Goal: Information Seeking & Learning: Learn about a topic

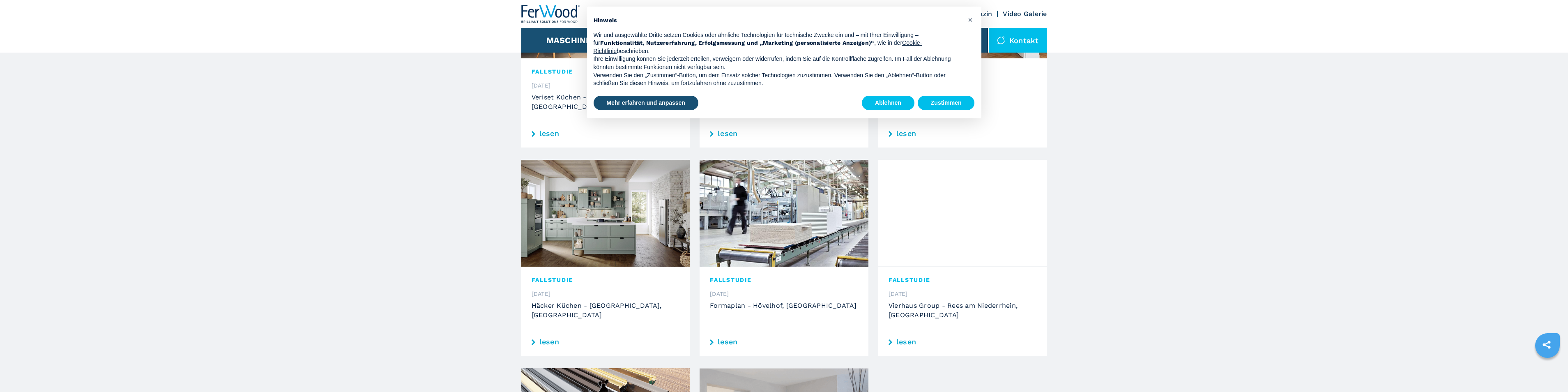
scroll to position [329, 0]
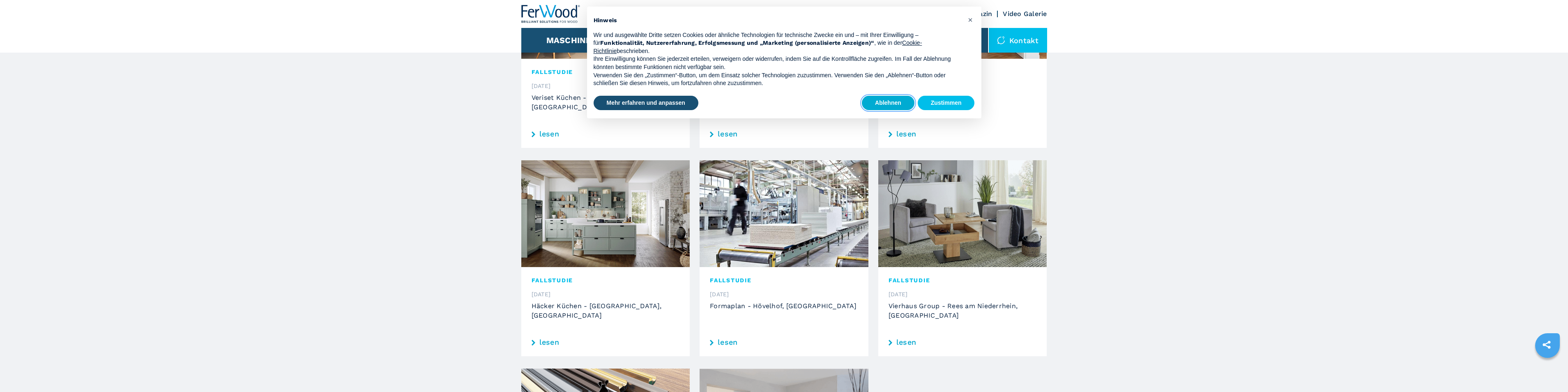
drag, startPoint x: 896, startPoint y: 100, endPoint x: 890, endPoint y: 108, distance: 10.0
click at [896, 100] on button "Ablehnen" at bounding box center [888, 103] width 53 height 15
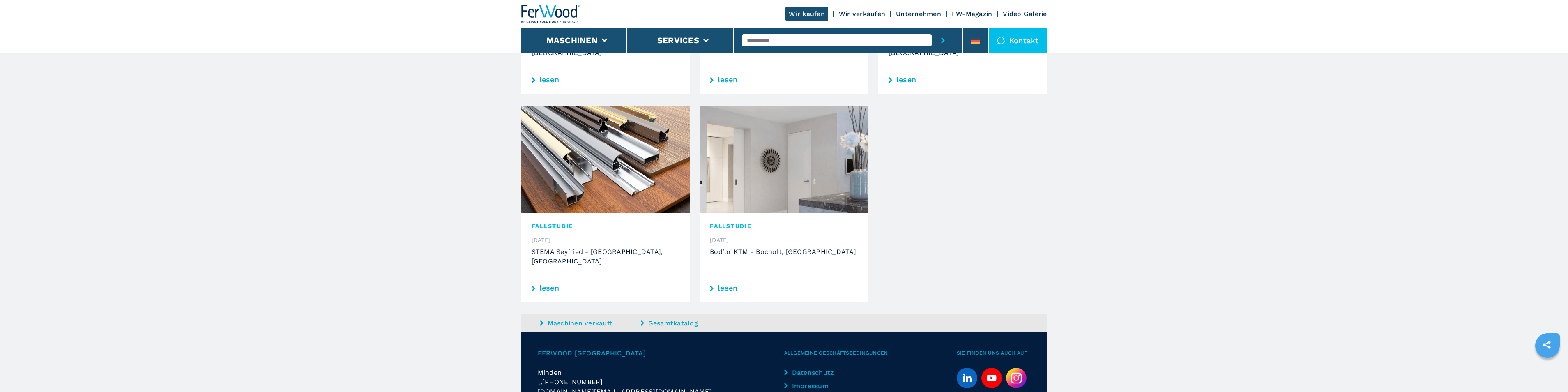
scroll to position [632, 0]
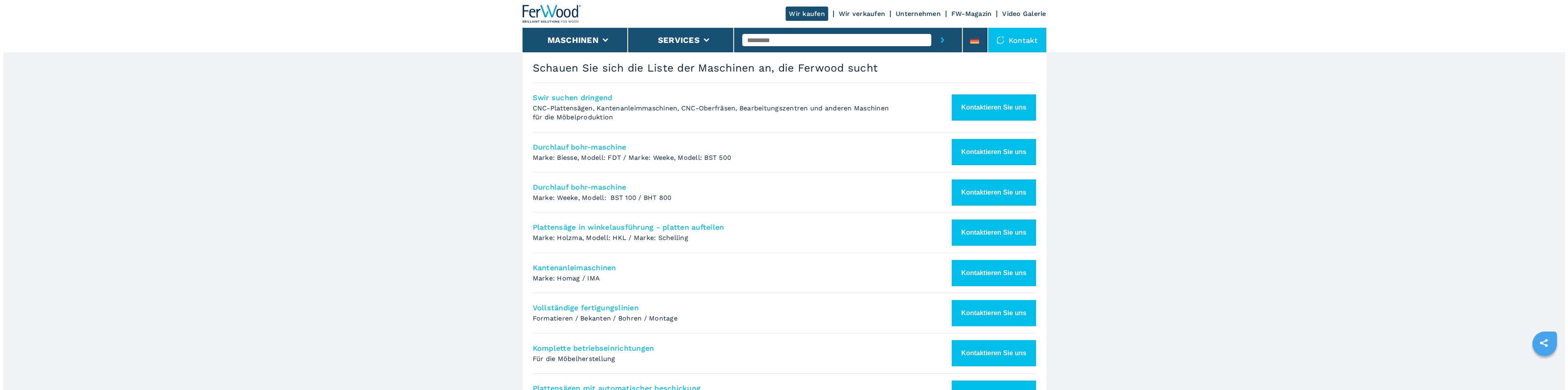
scroll to position [287, 0]
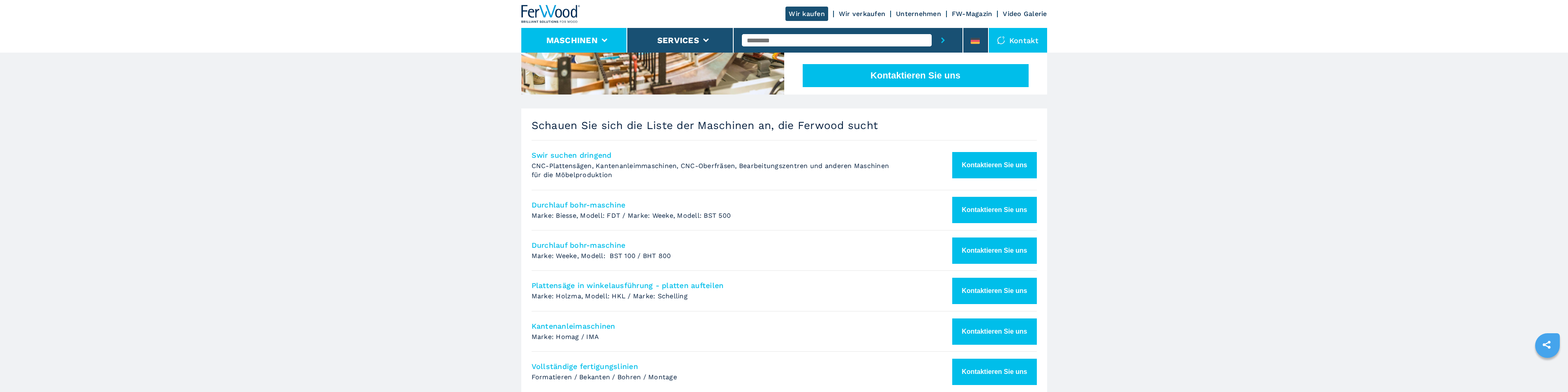
drag, startPoint x: 581, startPoint y: 37, endPoint x: 576, endPoint y: 45, distance: 9.4
click at [581, 37] on button "Maschinen" at bounding box center [572, 40] width 51 height 10
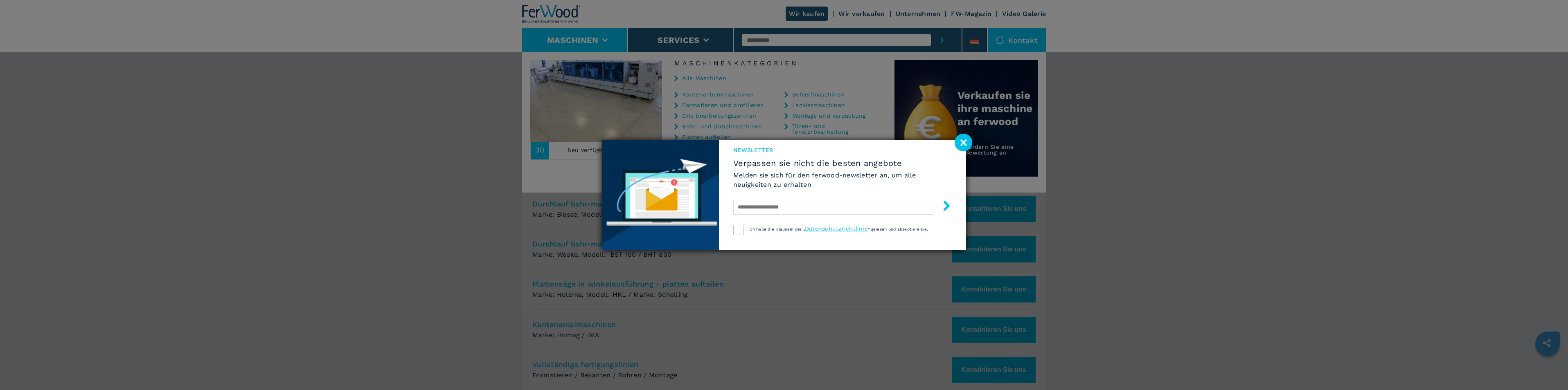
click at [967, 138] on image at bounding box center [963, 142] width 18 height 18
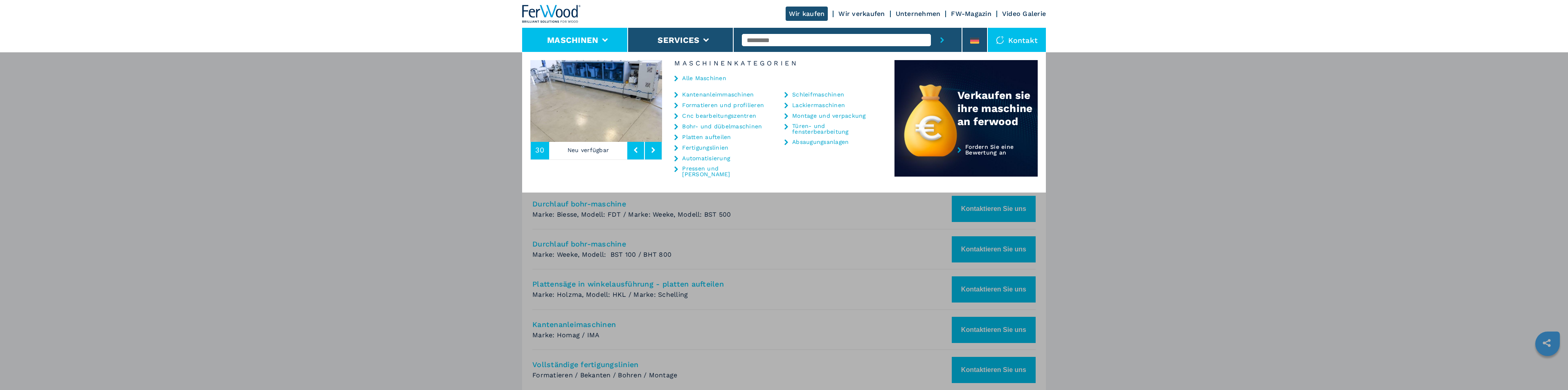
click at [707, 116] on link "Cnc bearbeitungszentren" at bounding box center [719, 116] width 74 height 5
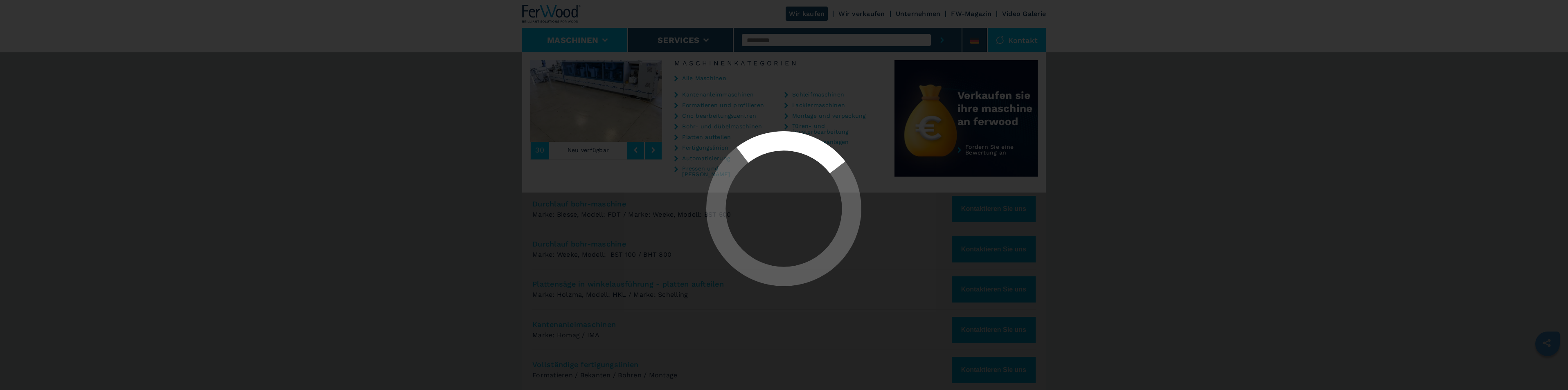
select select "**********"
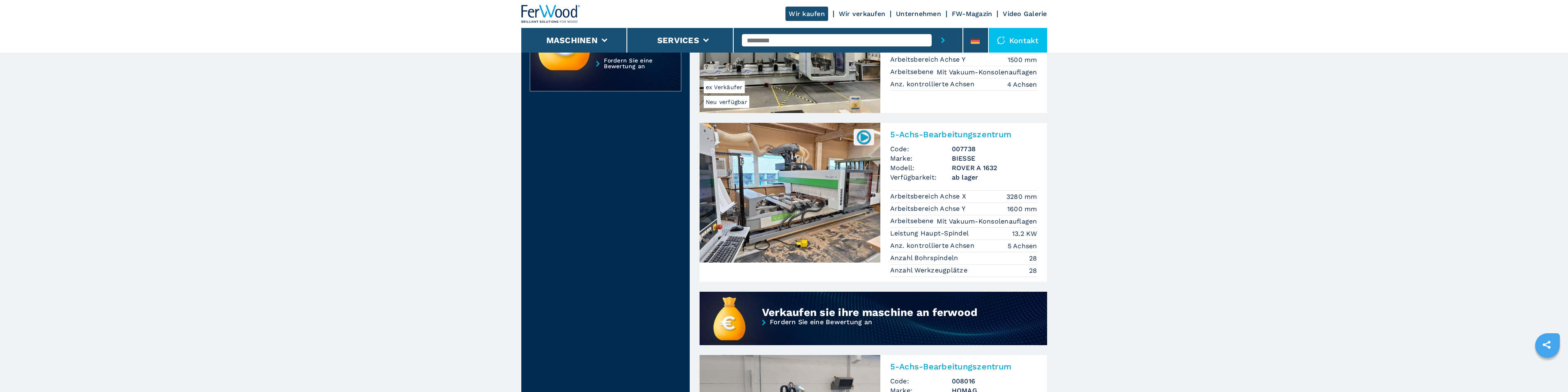
scroll to position [494, 0]
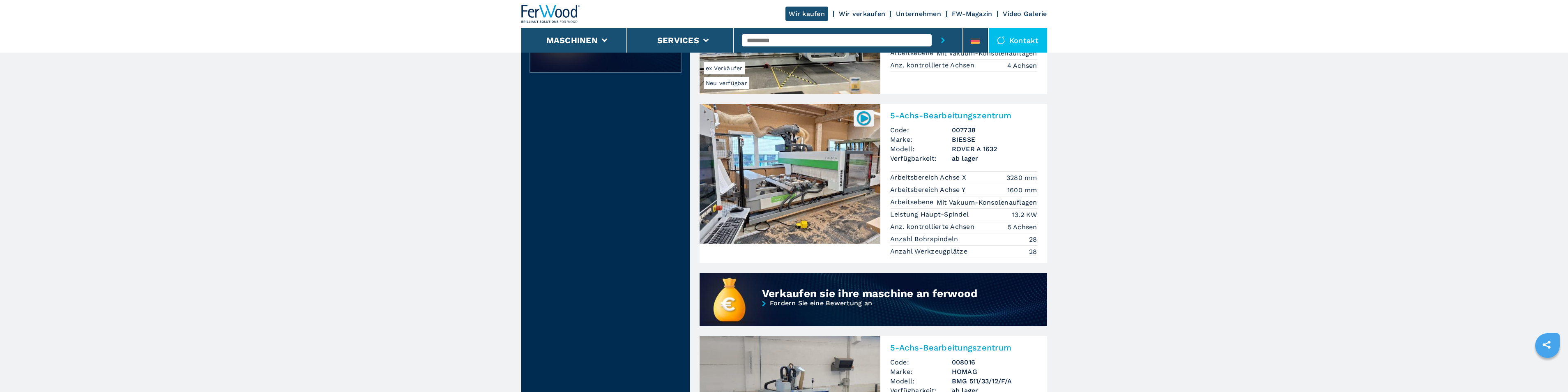
click at [865, 117] on img at bounding box center [863, 118] width 16 height 16
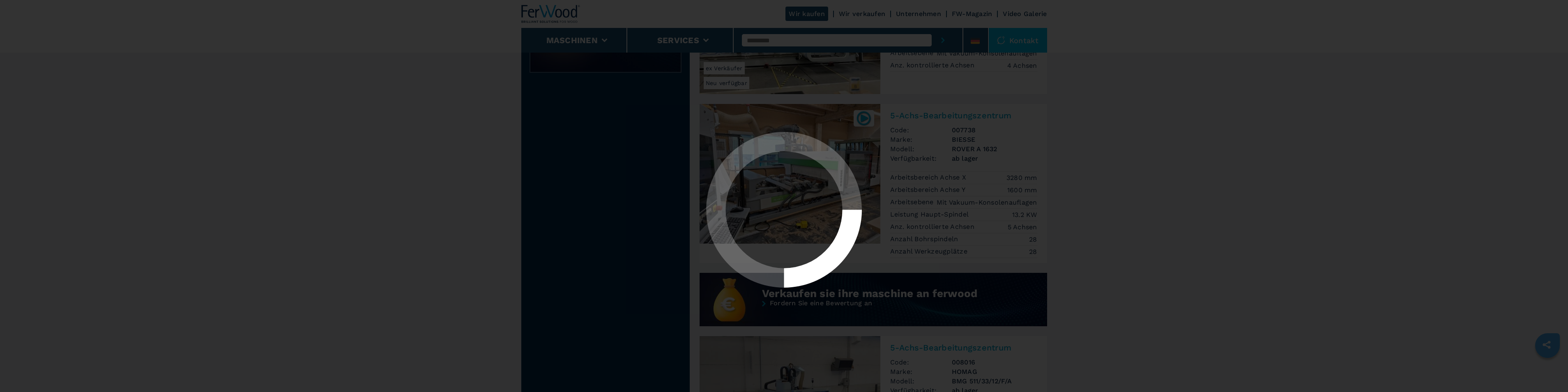
scroll to position [0, 0]
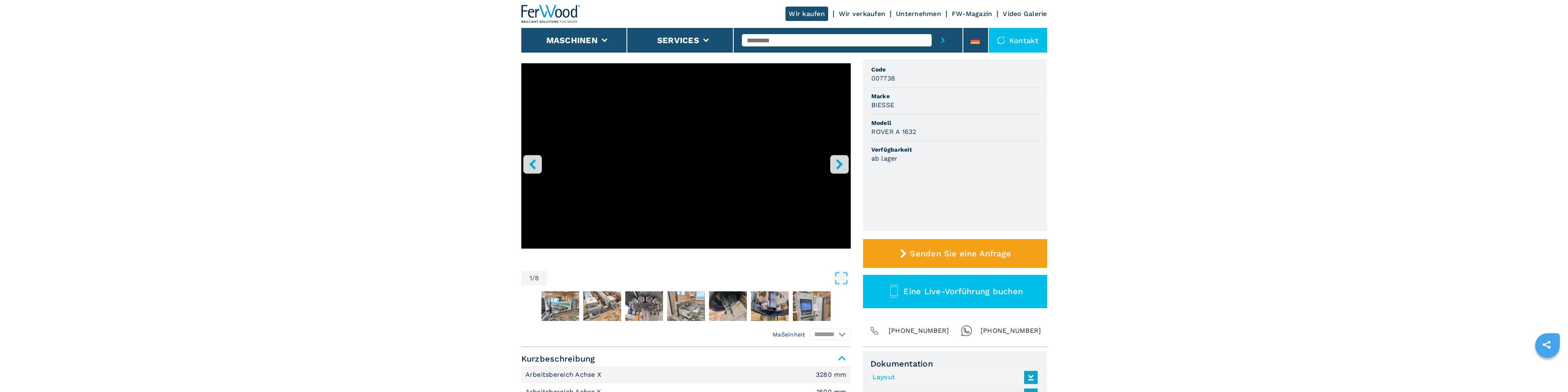
scroll to position [41, 0]
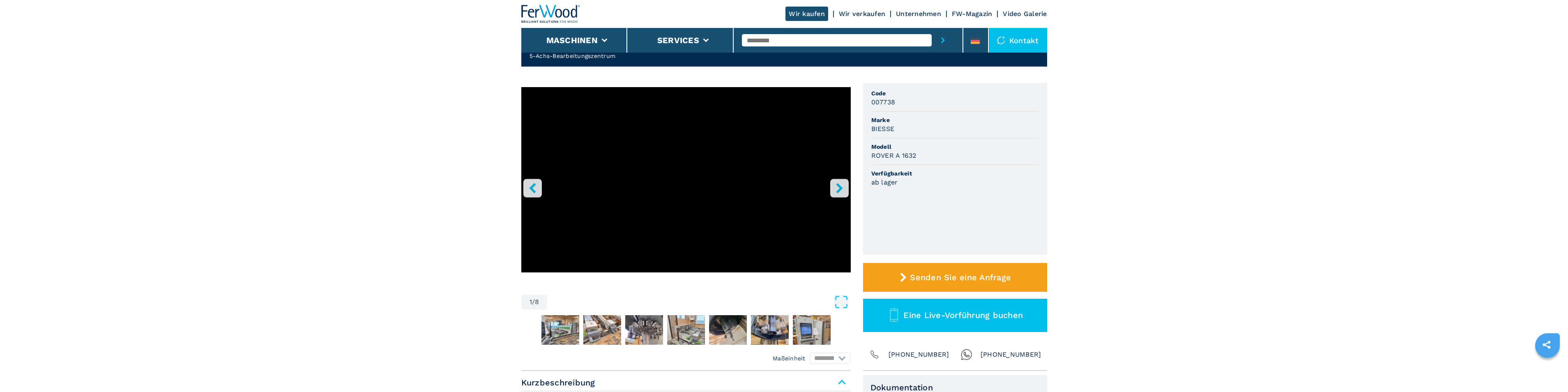
click at [842, 189] on icon "right-button" at bounding box center [839, 188] width 10 height 10
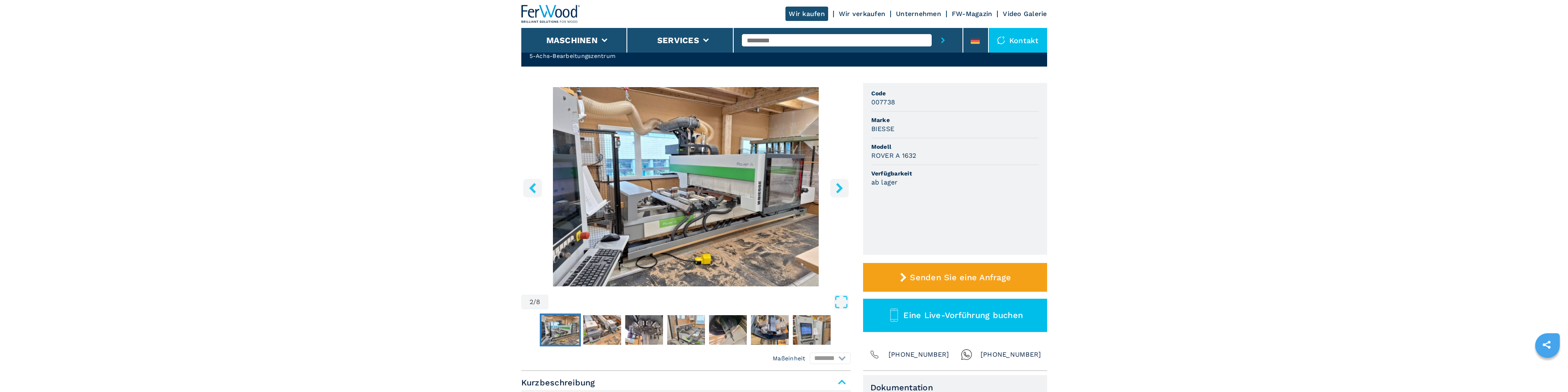
click at [838, 191] on icon "right-button" at bounding box center [839, 188] width 7 height 10
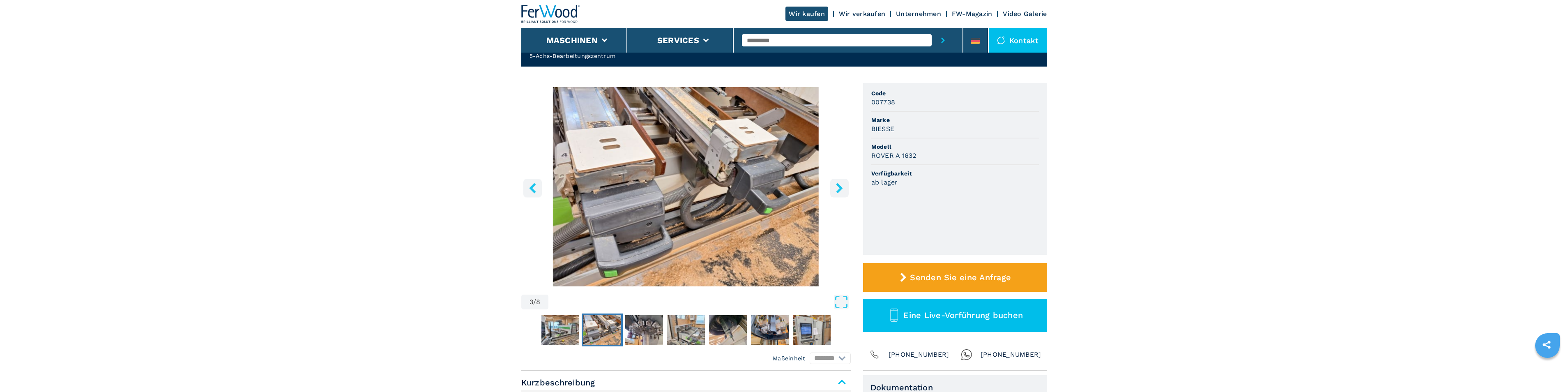
click at [838, 191] on icon "right-button" at bounding box center [839, 188] width 7 height 10
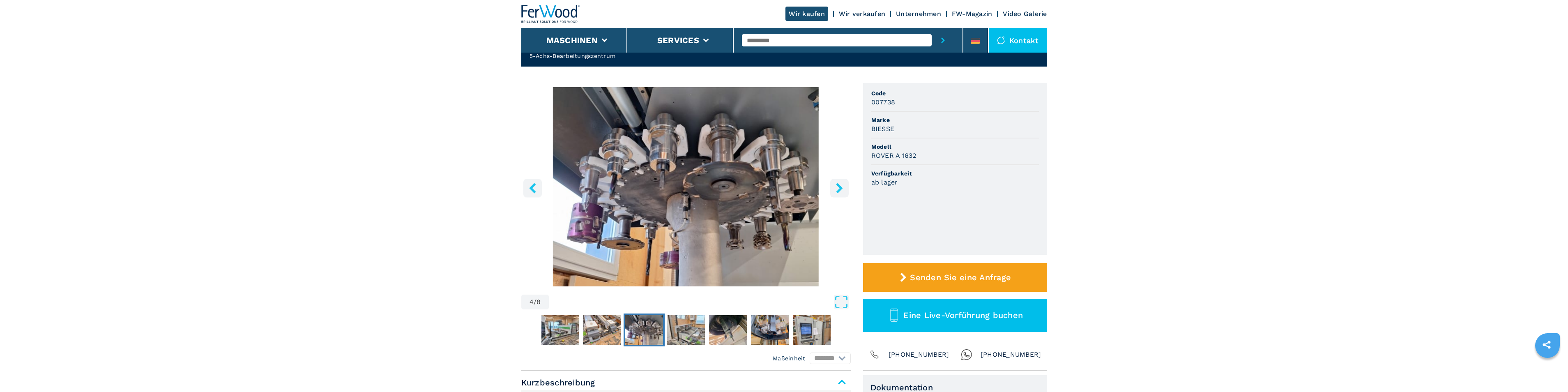
click at [838, 191] on icon "right-button" at bounding box center [839, 188] width 7 height 10
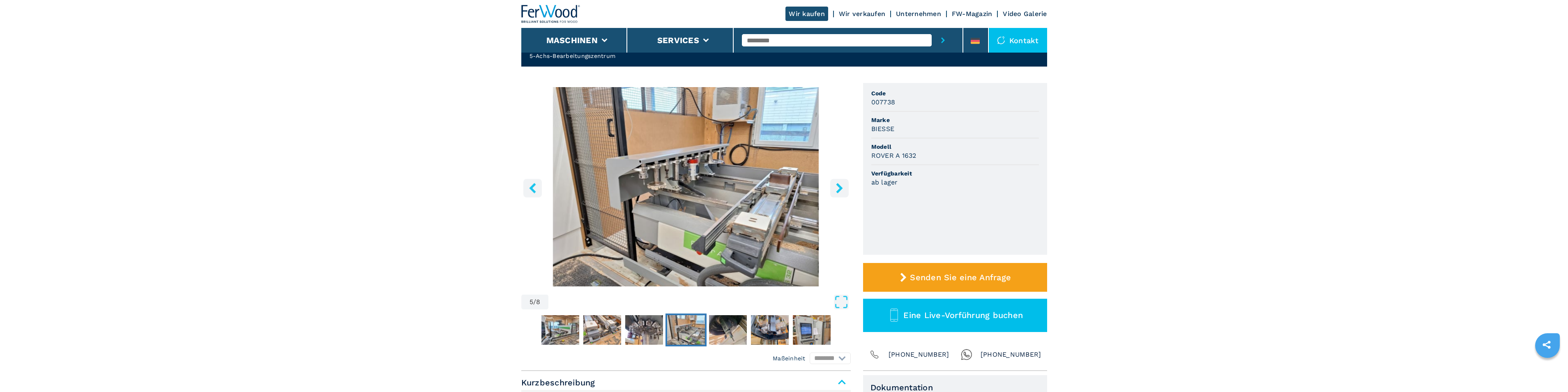
click at [838, 194] on button "right-button" at bounding box center [840, 188] width 18 height 18
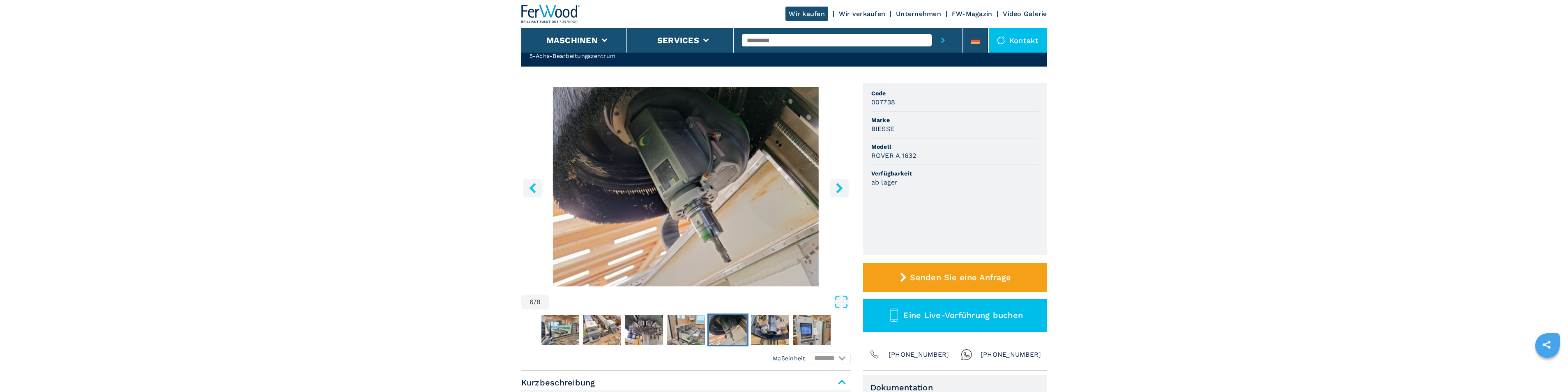
click at [838, 194] on button "right-button" at bounding box center [840, 188] width 18 height 18
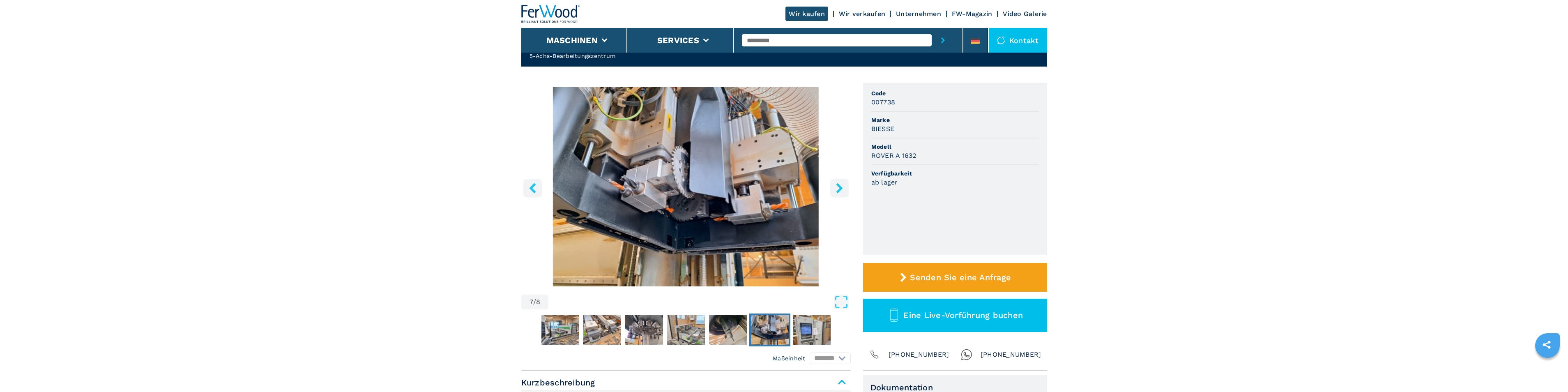
click at [838, 194] on button "right-button" at bounding box center [840, 188] width 18 height 18
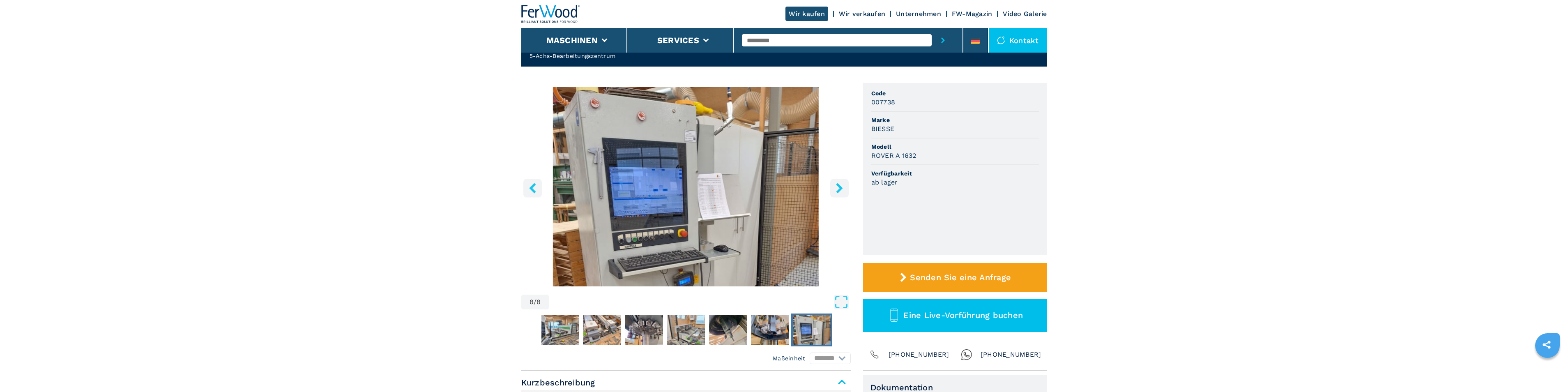
click at [838, 194] on button "right-button" at bounding box center [840, 188] width 18 height 18
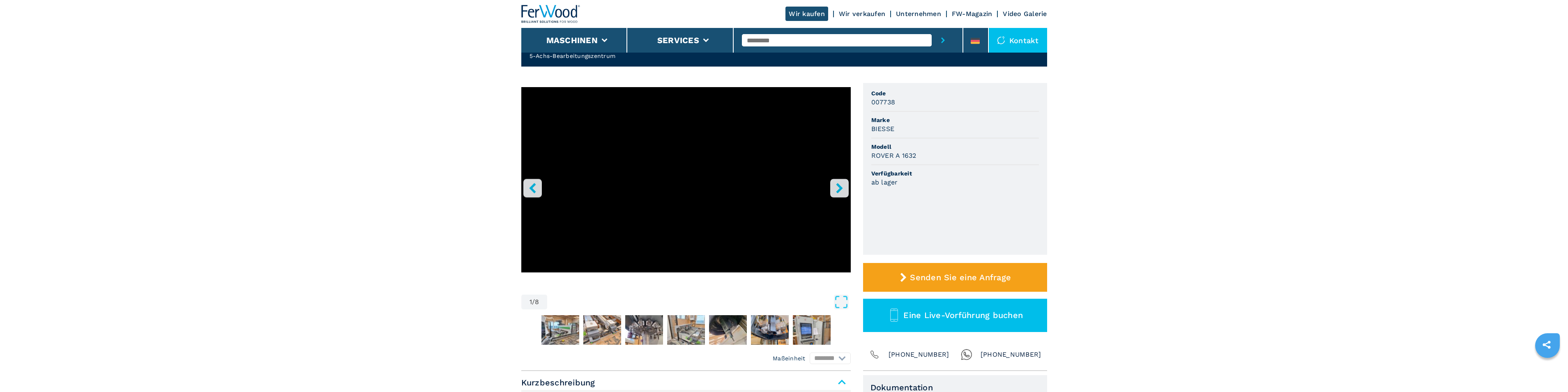
click at [838, 194] on button "right-button" at bounding box center [840, 188] width 18 height 18
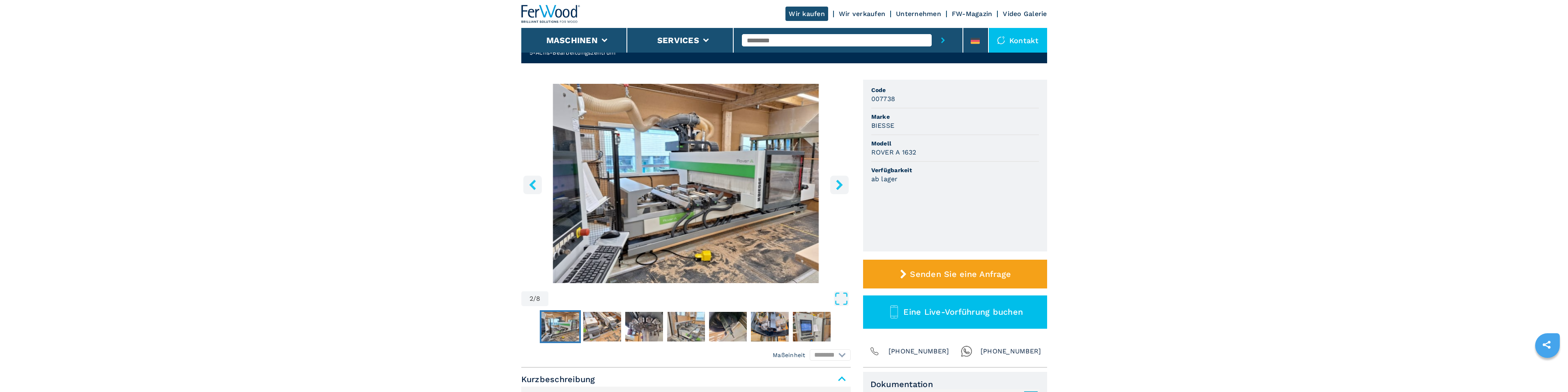
scroll to position [99, 0]
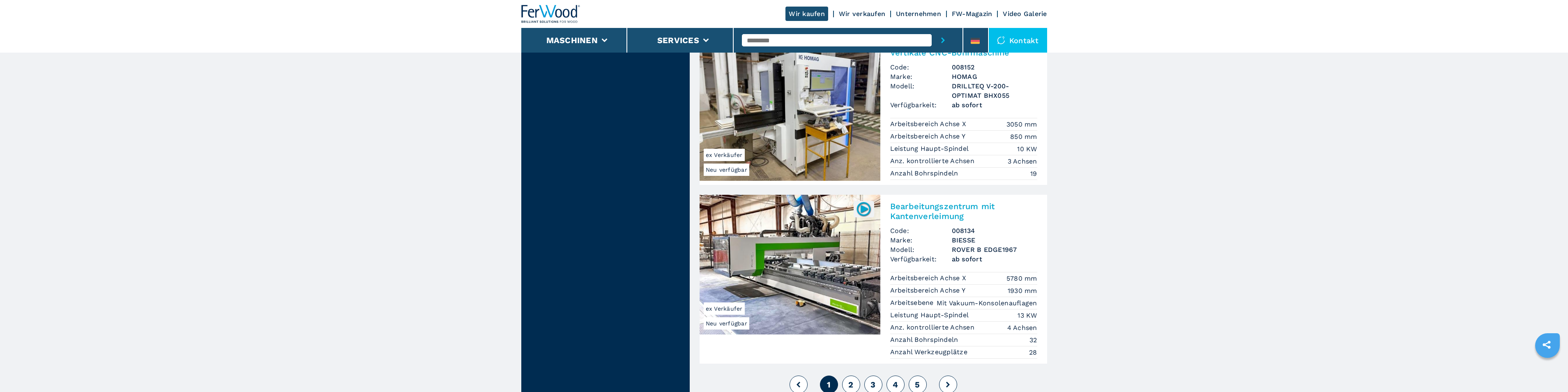
scroll to position [1891, 0]
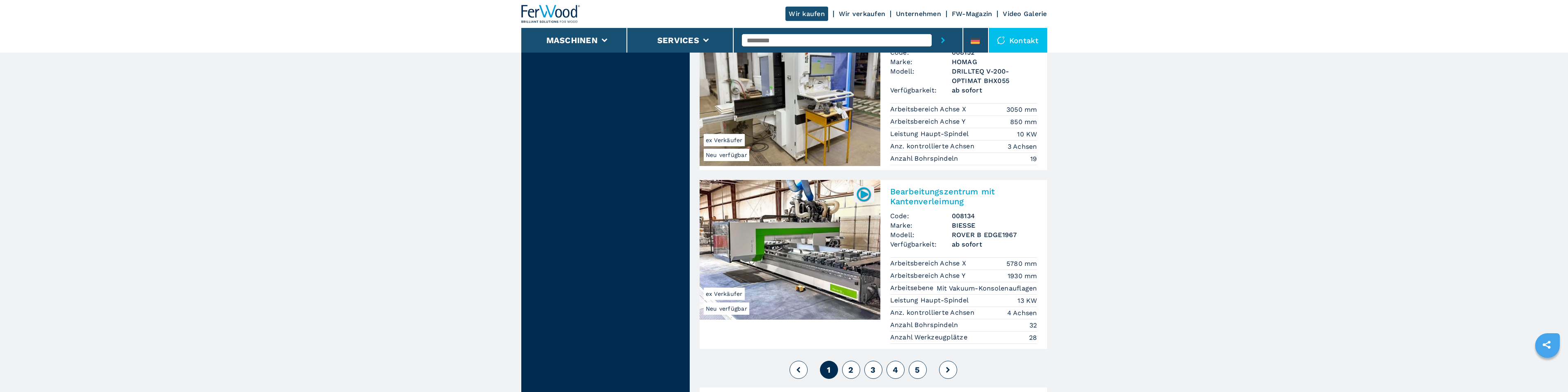
click at [807, 199] on img at bounding box center [790, 250] width 181 height 140
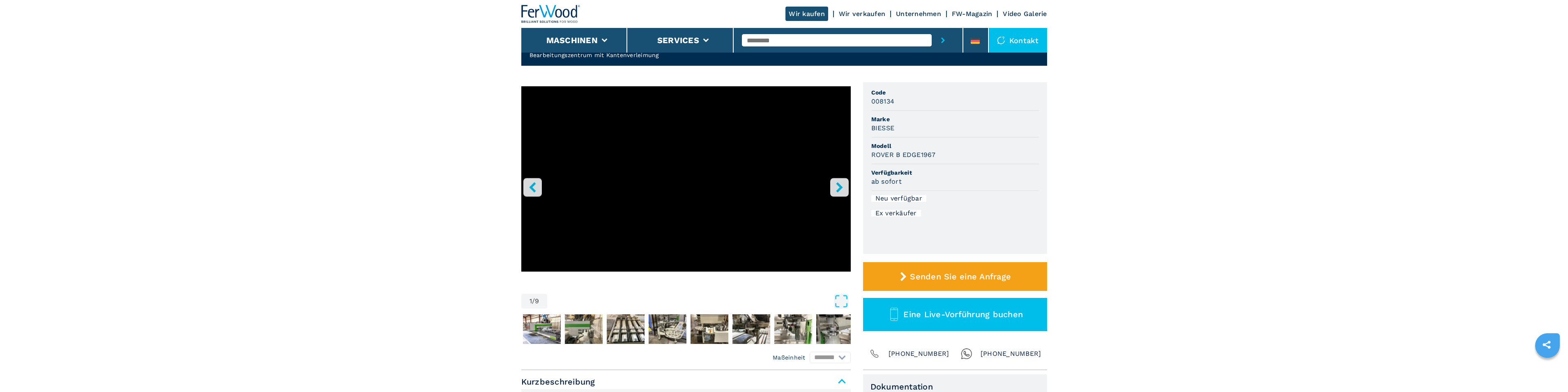
scroll to position [41, 0]
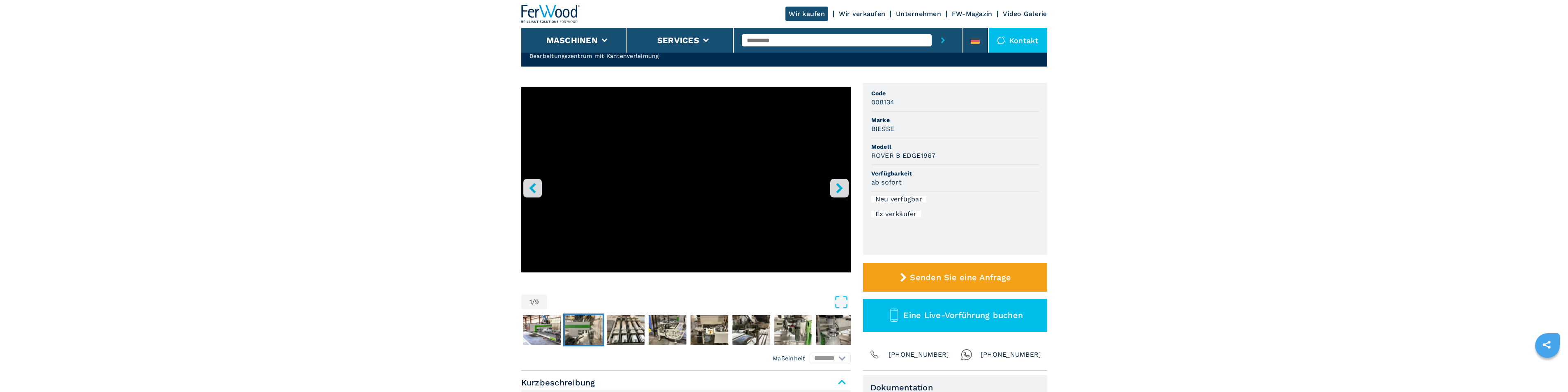
click at [582, 324] on img "Go to Slide 3" at bounding box center [584, 330] width 38 height 29
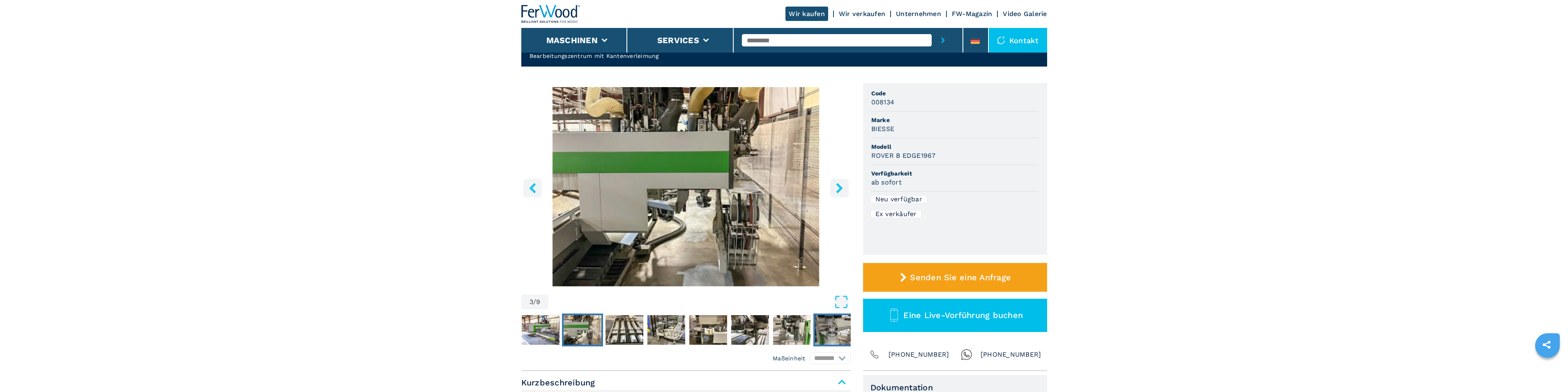
click at [813, 339] on button "Go to Slide 9" at bounding box center [833, 330] width 41 height 33
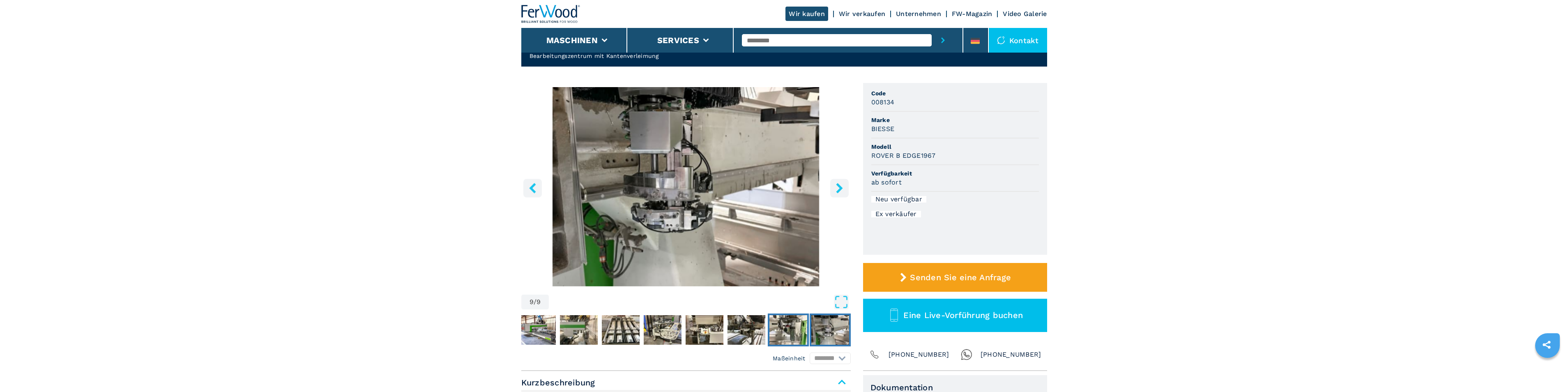
click at [794, 336] on img "Go to Slide 8" at bounding box center [788, 330] width 38 height 29
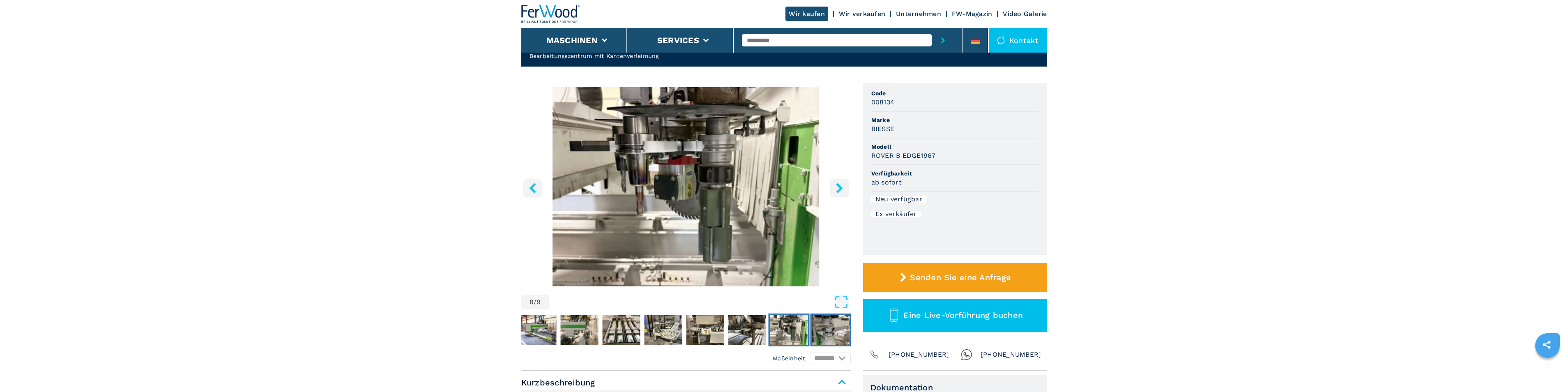
click at [817, 337] on img "Go to Slide 9" at bounding box center [830, 330] width 38 height 29
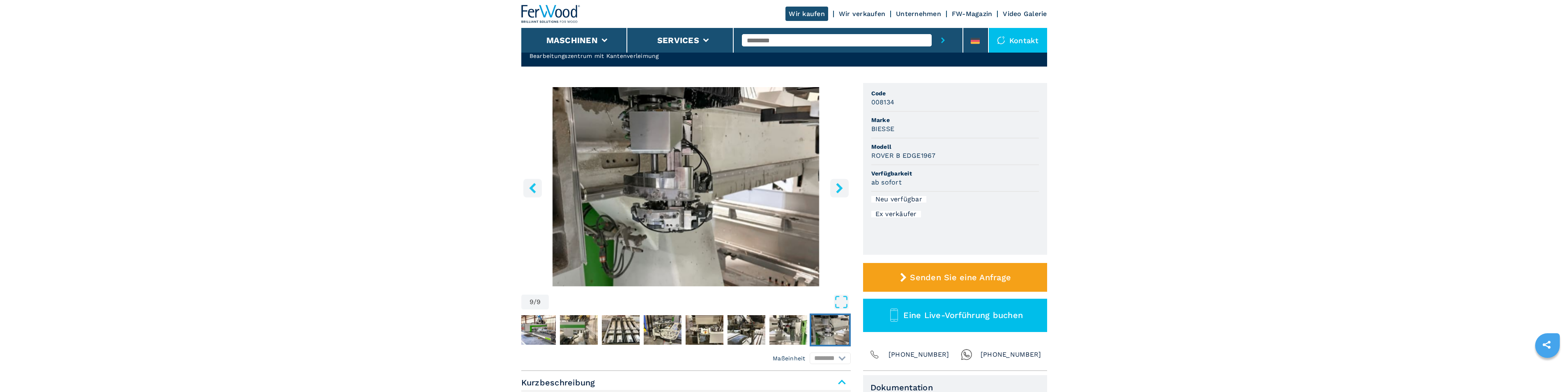
click at [817, 337] on img "Go to Slide 9" at bounding box center [830, 330] width 38 height 29
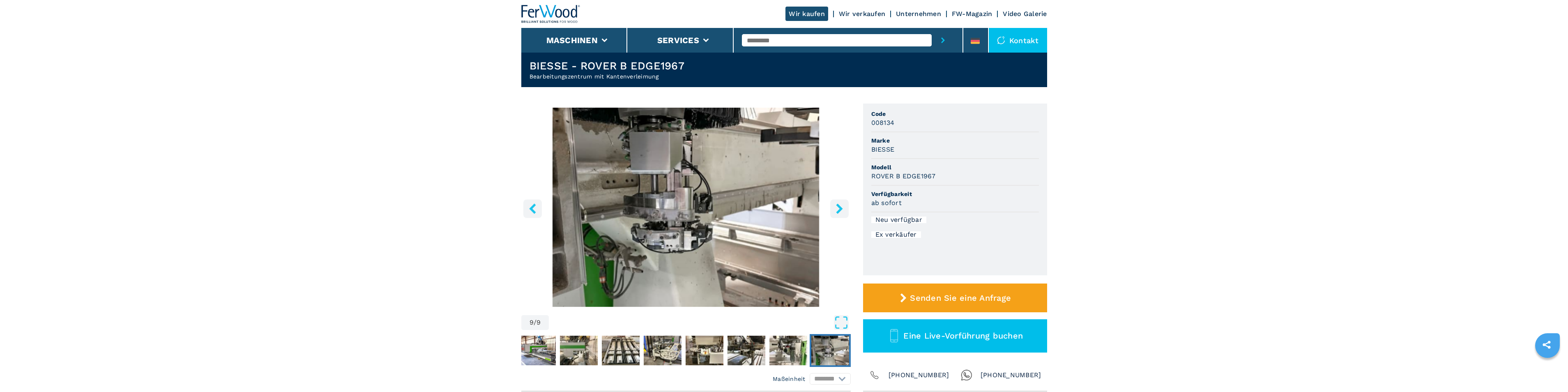
scroll to position [0, 0]
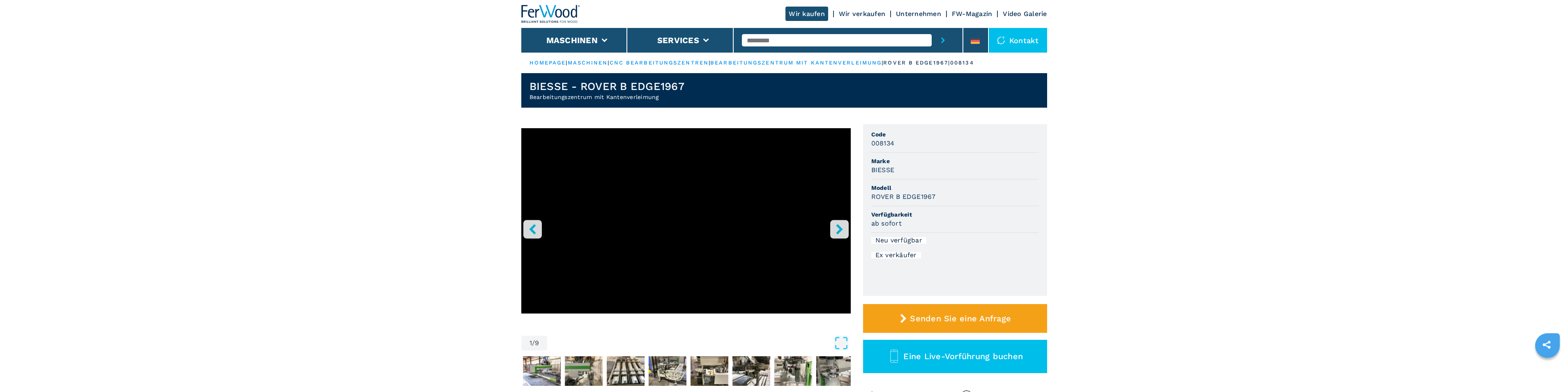
select select "**********"
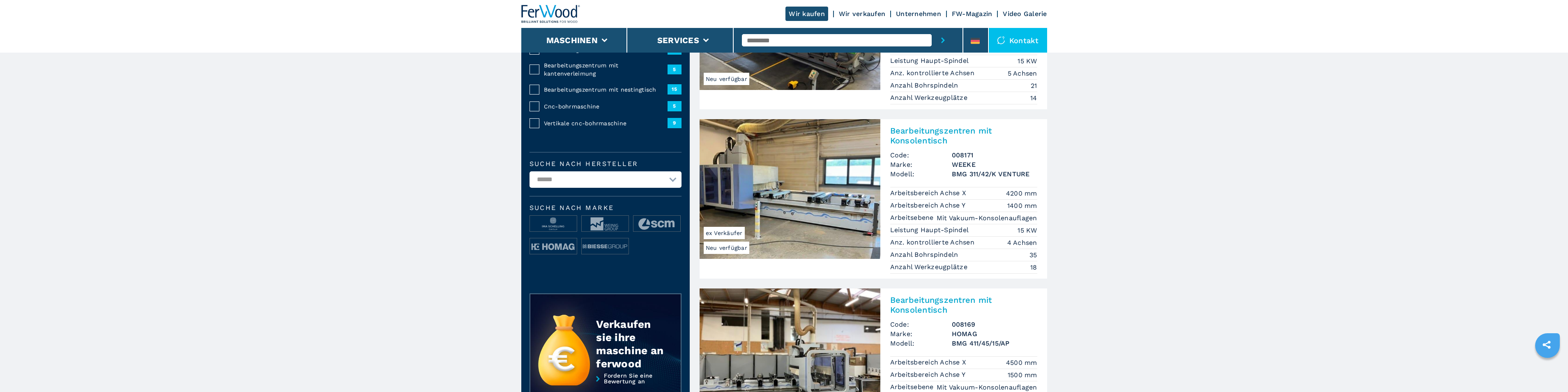
scroll to position [165, 0]
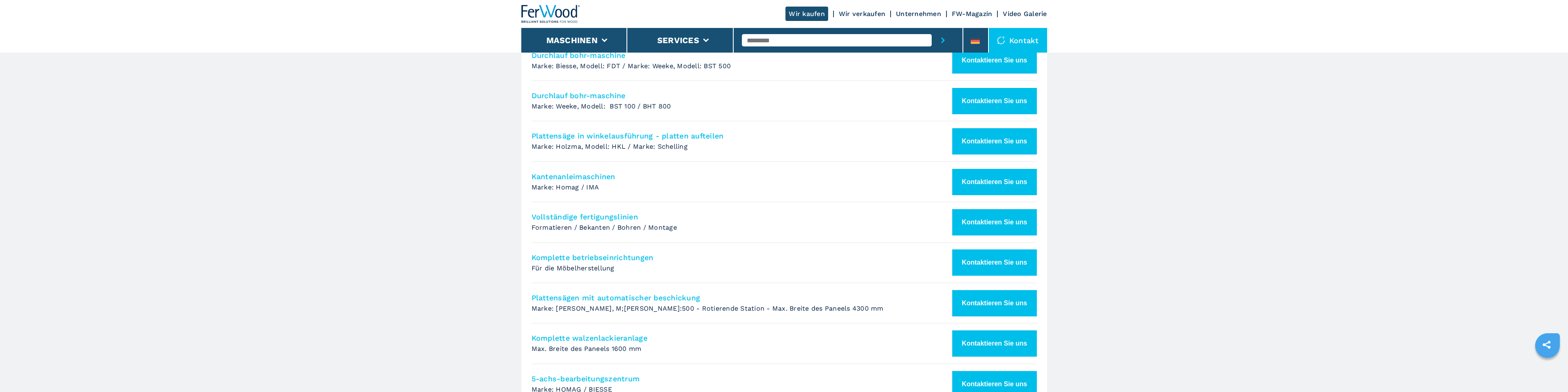
scroll to position [452, 0]
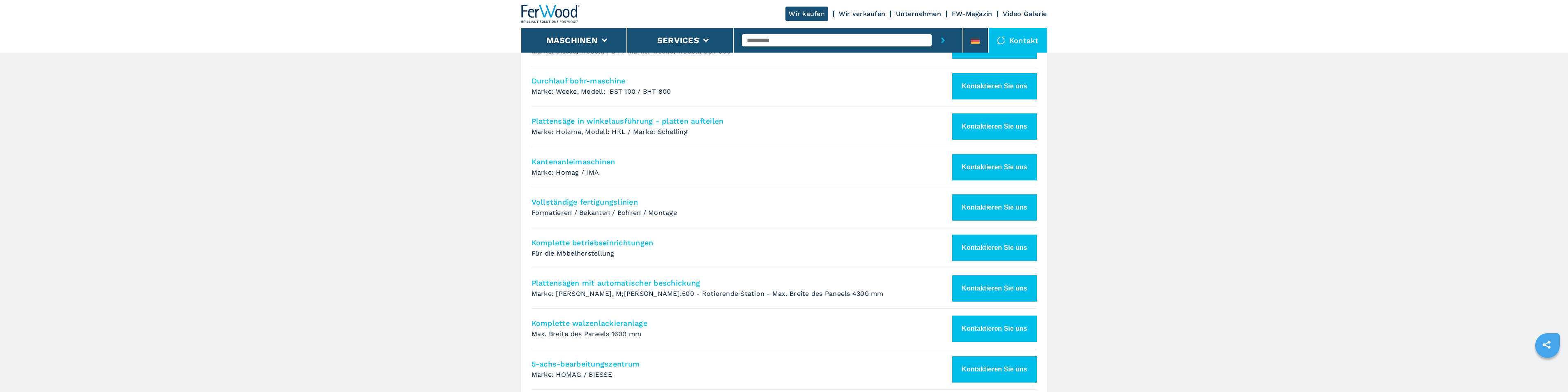
click at [565, 161] on h4 "Kantenanleimaschinen" at bounding box center [760, 161] width 456 height 9
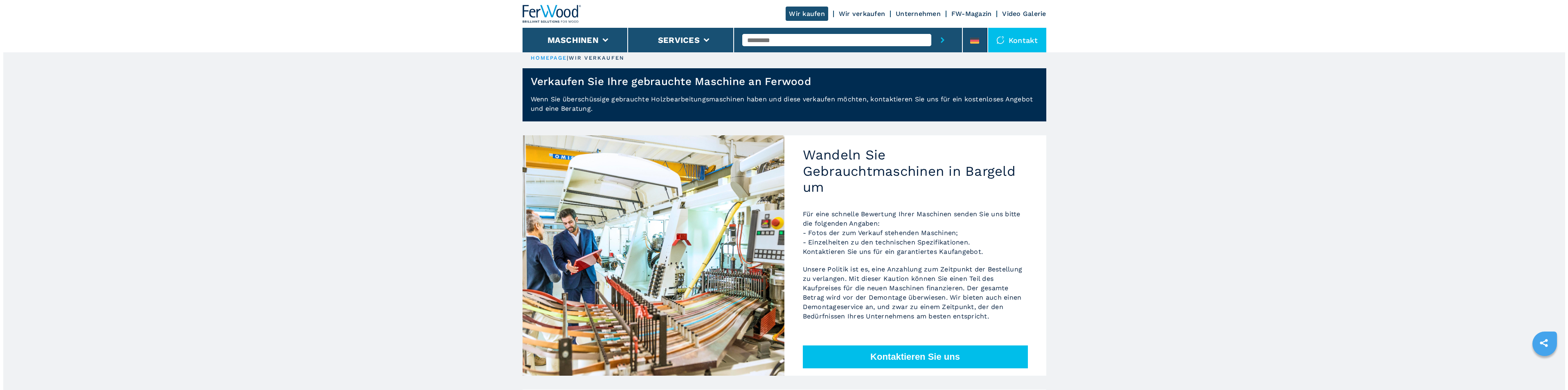
scroll to position [0, 0]
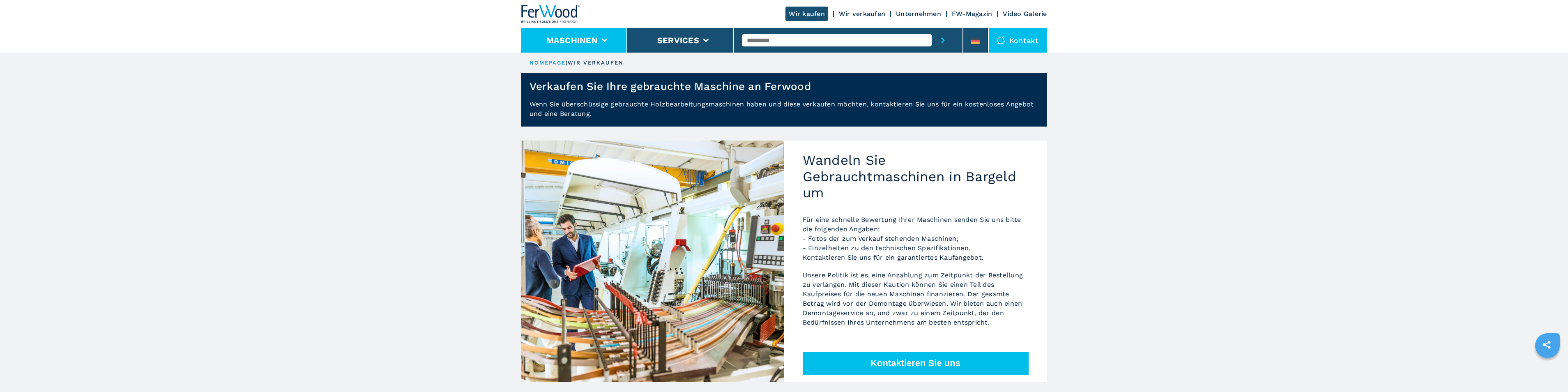
click at [577, 43] on button "Maschinen" at bounding box center [572, 40] width 51 height 10
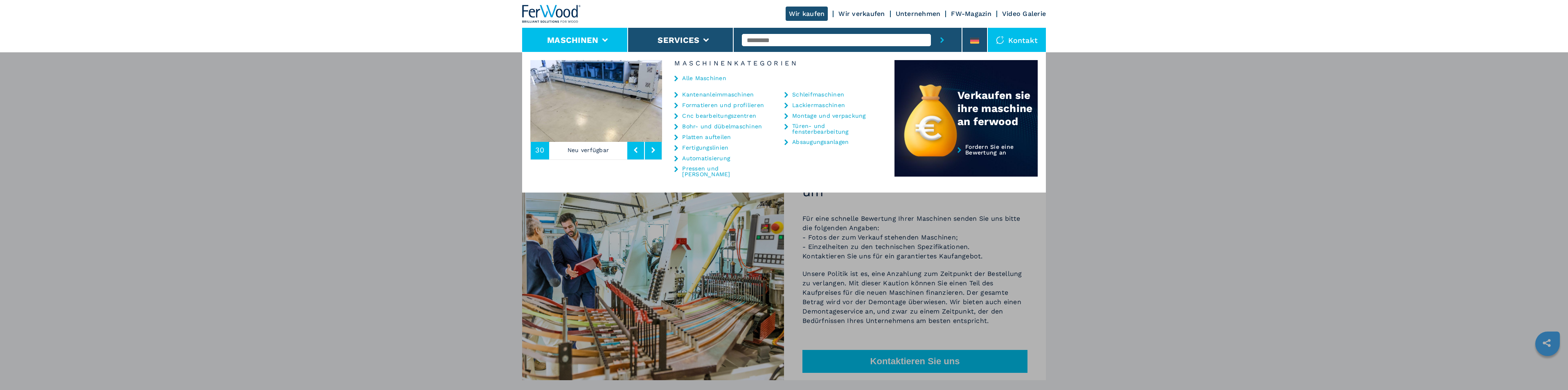
click at [696, 77] on link "Alle Maschinen" at bounding box center [704, 78] width 44 height 5
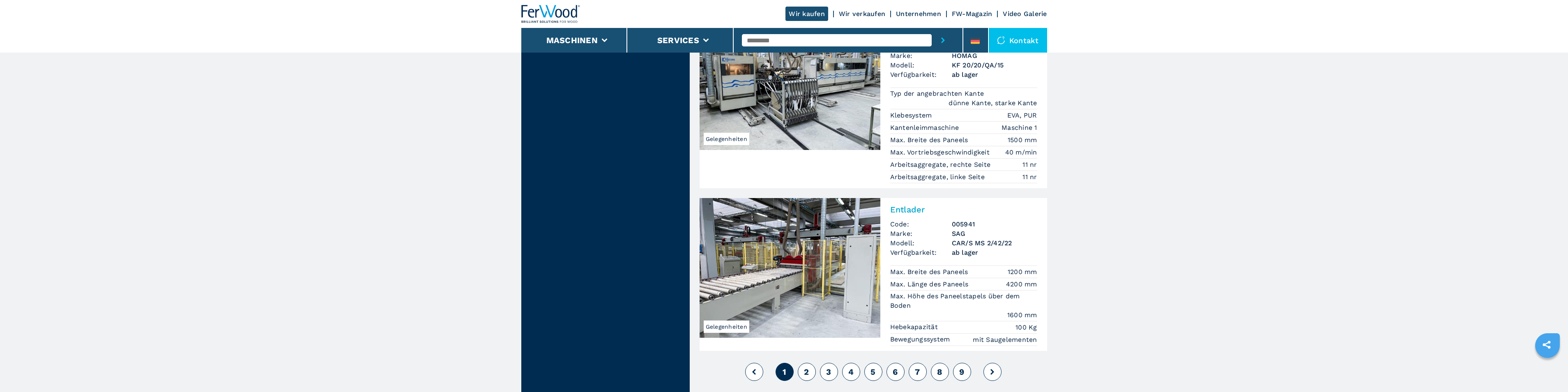
scroll to position [1891, 0]
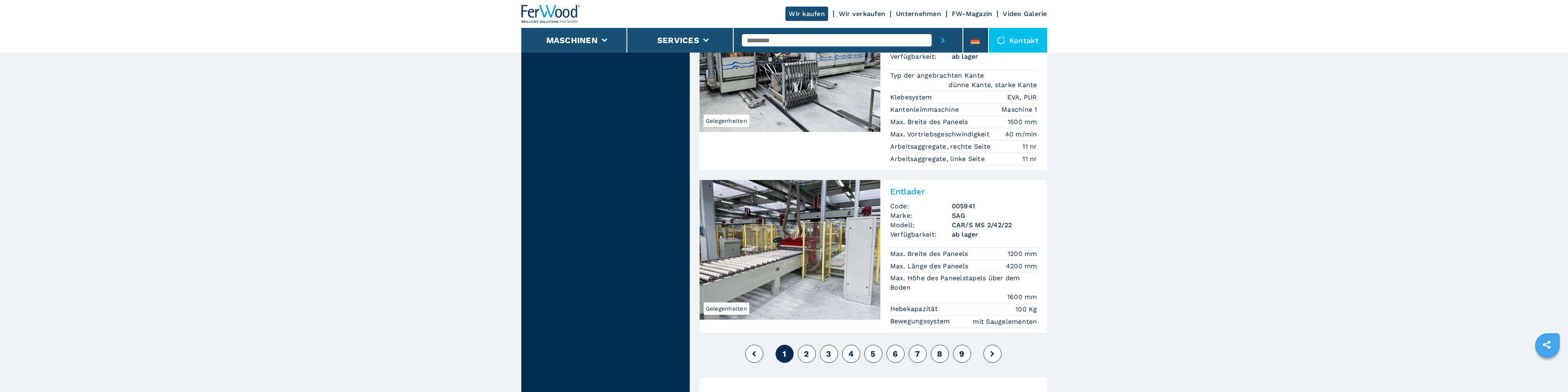
click at [805, 349] on span "2" at bounding box center [807, 354] width 5 height 10
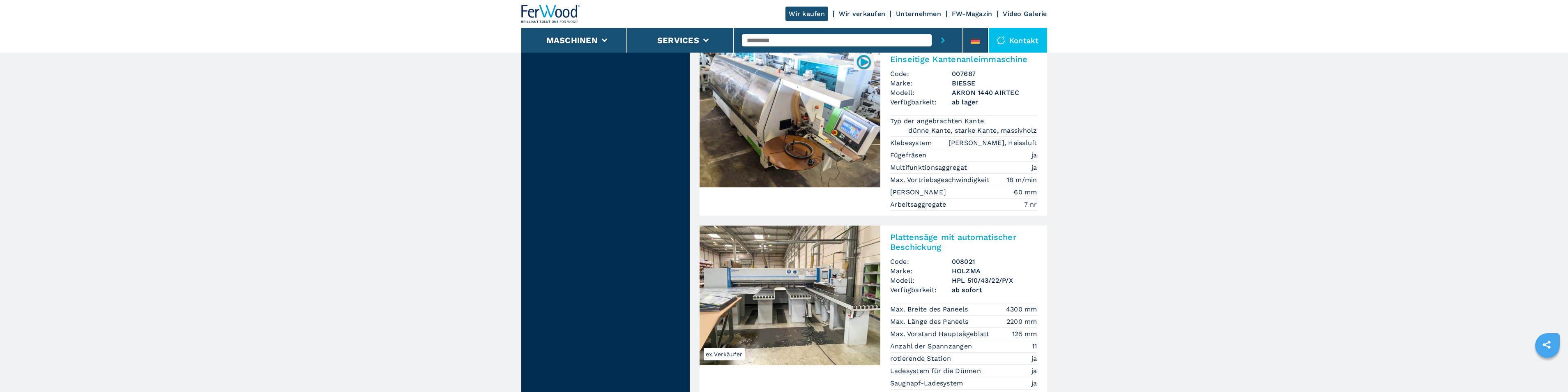
scroll to position [1891, 0]
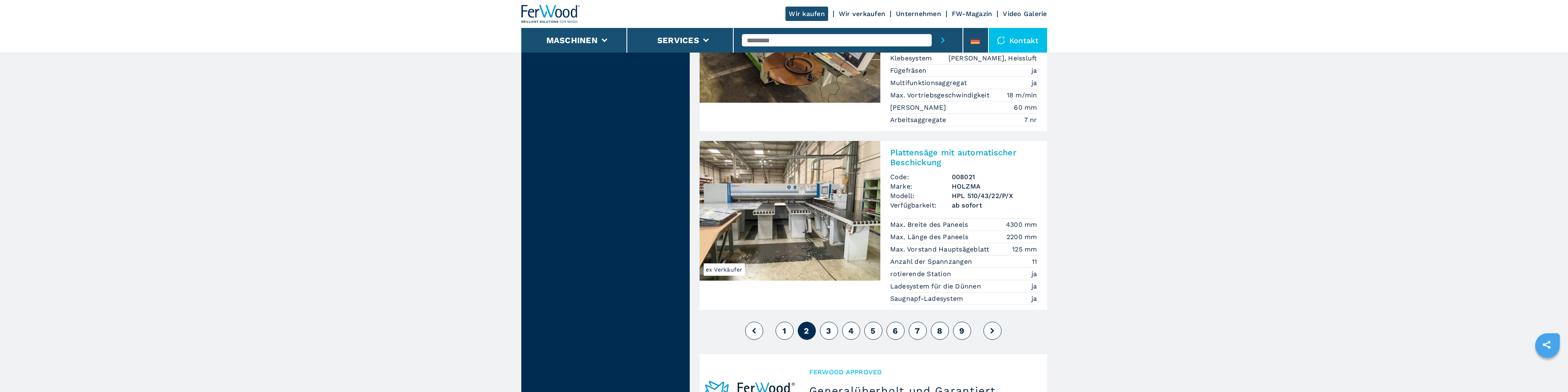
click at [832, 322] on button "3" at bounding box center [829, 331] width 18 height 18
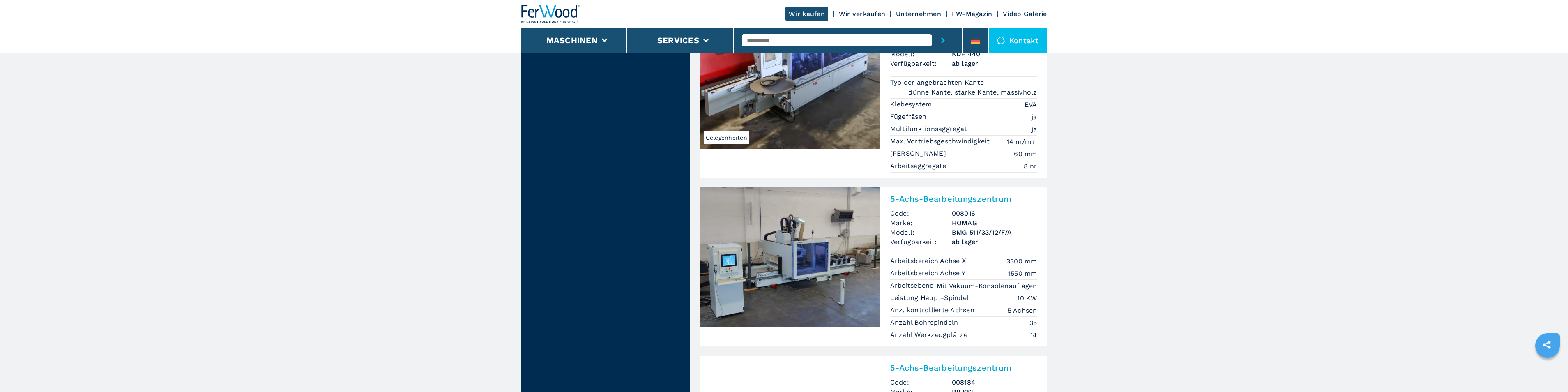
scroll to position [1480, 0]
